Goal: Information Seeking & Learning: Check status

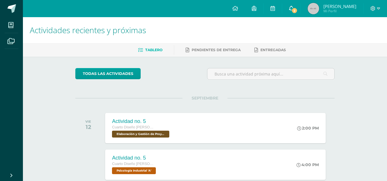
click at [298, 10] on span "2" at bounding box center [295, 10] width 6 height 6
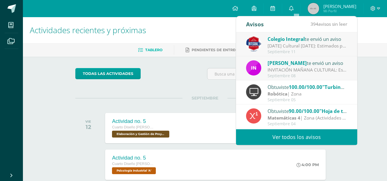
click at [282, 138] on link "Ver todos los avisos" at bounding box center [296, 138] width 121 height 16
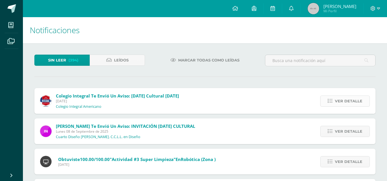
click at [339, 103] on span "Ver detalle" at bounding box center [349, 101] width 28 height 11
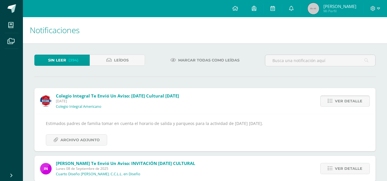
click at [339, 103] on span "Ver detalle" at bounding box center [349, 101] width 28 height 11
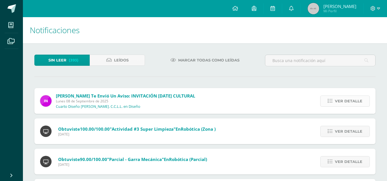
click at [337, 102] on span "Ver detalle" at bounding box center [349, 101] width 28 height 11
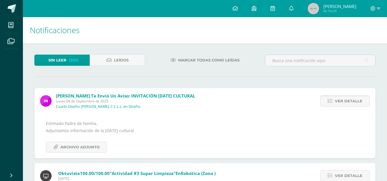
click at [337, 102] on span "Ver detalle" at bounding box center [349, 101] width 28 height 11
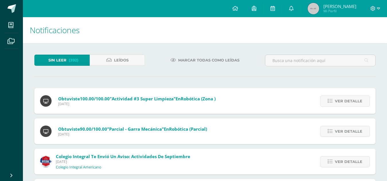
click at [337, 102] on span "Ver detalle" at bounding box center [349, 101] width 28 height 11
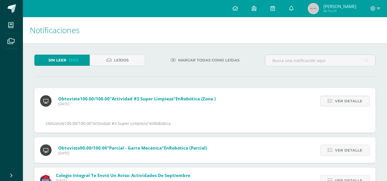
click at [337, 102] on span "Ver detalle" at bounding box center [349, 101] width 28 height 11
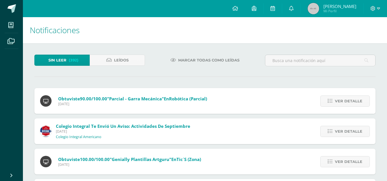
click at [337, 102] on span "Ver detalle" at bounding box center [349, 101] width 28 height 11
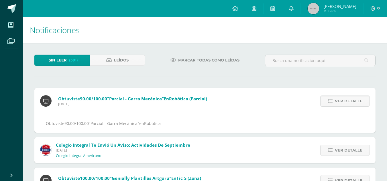
click at [337, 102] on span "Ver detalle" at bounding box center [349, 101] width 28 height 11
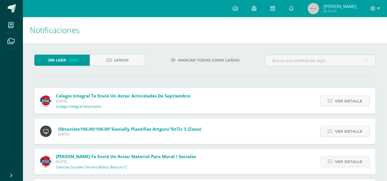
click at [337, 102] on span "Ver detalle" at bounding box center [349, 101] width 28 height 11
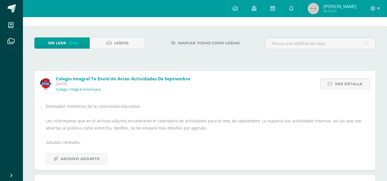
scroll to position [32, 0]
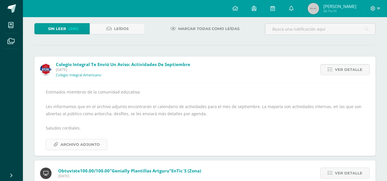
click at [82, 144] on span "Archivo Adjunto" at bounding box center [79, 145] width 39 height 11
click at [352, 68] on span "Ver detalle" at bounding box center [349, 69] width 28 height 11
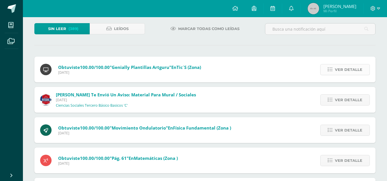
click at [351, 64] on link "Ver detalle" at bounding box center [345, 69] width 50 height 11
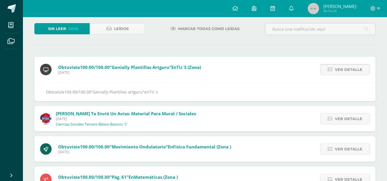
click at [351, 64] on link "Ver detalle" at bounding box center [345, 69] width 50 height 11
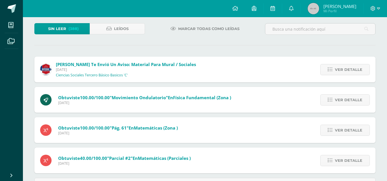
click at [351, 64] on link "Ver detalle" at bounding box center [345, 69] width 50 height 11
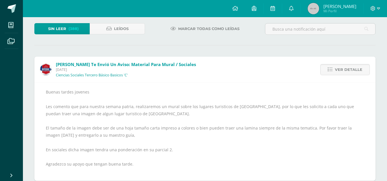
click at [351, 64] on link "Ver detalle" at bounding box center [345, 69] width 50 height 11
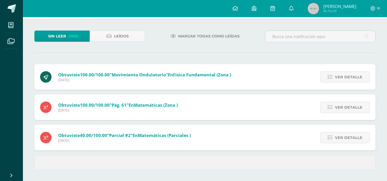
scroll to position [24, 0]
click at [351, 64] on div "Sin leer (387) Leídos Marcar todas como leídas Obtuviste 100.00/100.00 "Movimie…" at bounding box center [205, 100] width 364 height 162
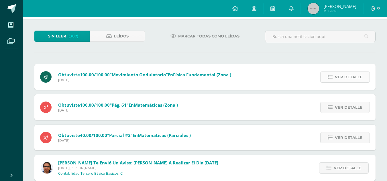
scroll to position [32, 0]
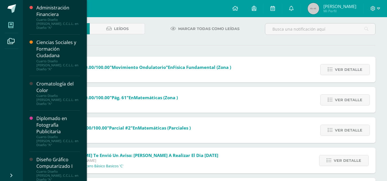
click at [14, 28] on span at bounding box center [11, 25] width 13 height 13
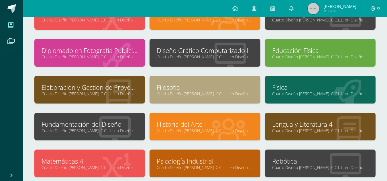
scroll to position [94, 0]
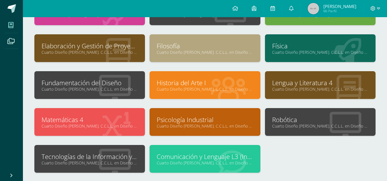
click at [116, 150] on icon at bounding box center [115, 163] width 32 height 28
click at [42, 161] on link "Cuarto Diseño [PERSON_NAME]. C.C.L.L. en Diseño "A"" at bounding box center [90, 163] width 96 height 5
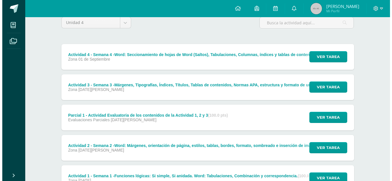
scroll to position [51, 0]
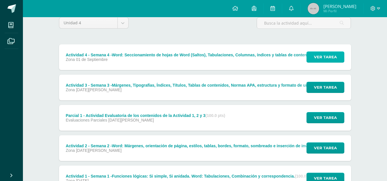
click at [314, 59] on button "Ver tarea" at bounding box center [326, 57] width 38 height 11
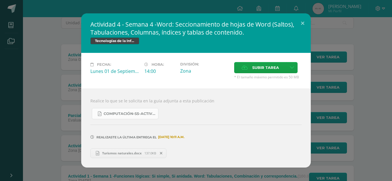
click at [112, 112] on span "COMPUTACIÓN-S5-Actividad 4 -4TO DISEÑO Y FINANZAS- tabulaciones - IV Unidad, [D…" at bounding box center [129, 114] width 52 height 5
